Goal: Navigation & Orientation: Find specific page/section

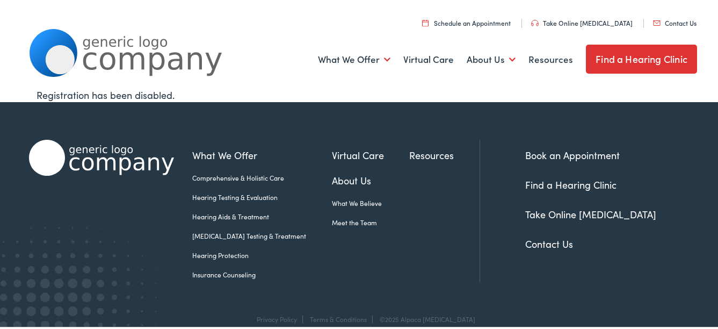
click at [617, 50] on link "Find a Hearing Clinic" at bounding box center [641, 57] width 111 height 29
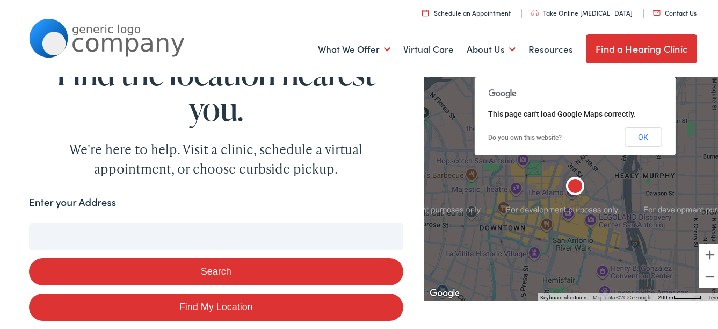
click at [181, 233] on input "Enter your Address" at bounding box center [216, 234] width 374 height 27
type input "o"
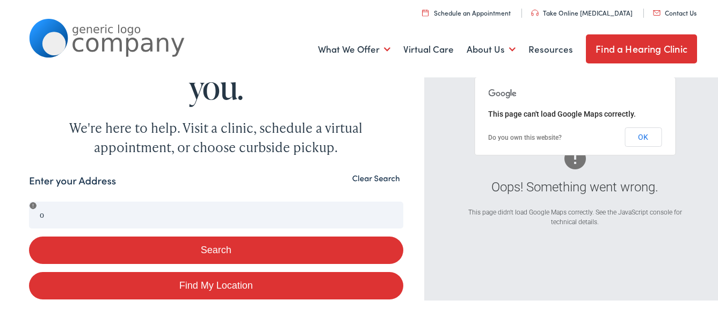
scroll to position [19, 0]
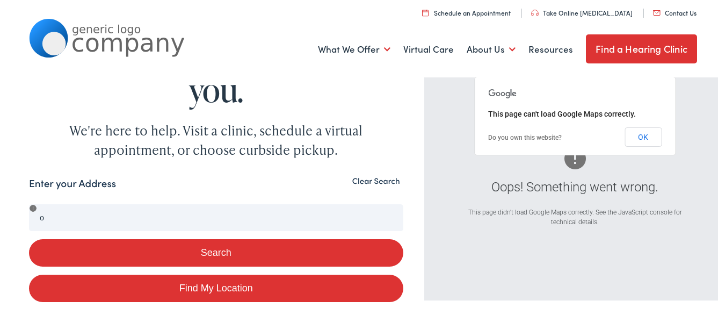
click at [367, 181] on button "Clear Search" at bounding box center [376, 179] width 54 height 10
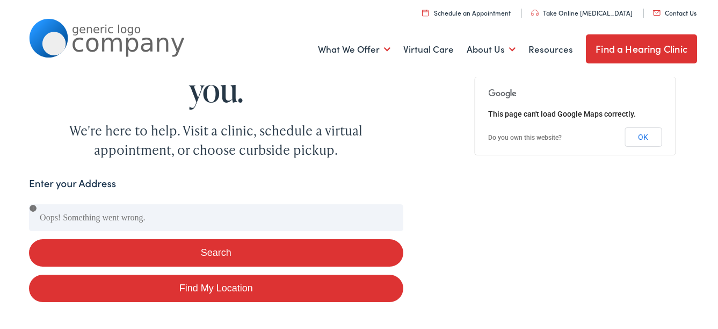
click at [213, 291] on link "Find My Location" at bounding box center [216, 286] width 374 height 27
type input "Fort Worth, Texas"
click at [373, 178] on button "Clear Search" at bounding box center [376, 179] width 54 height 10
